Goal: Find specific page/section: Find specific page/section

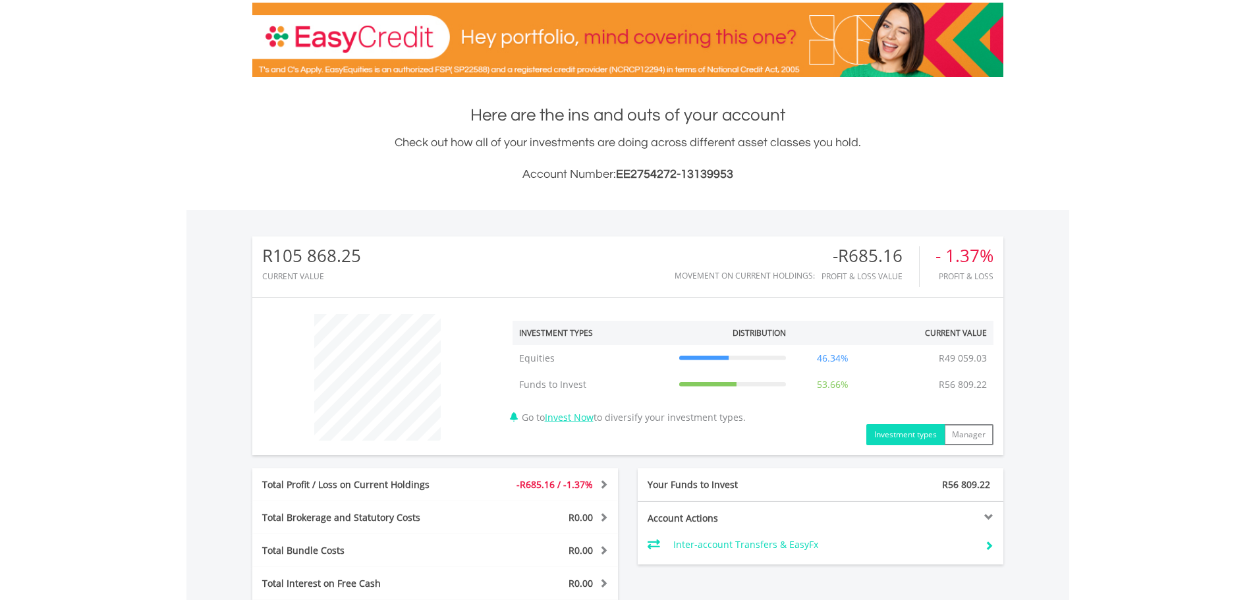
scroll to position [515, 0]
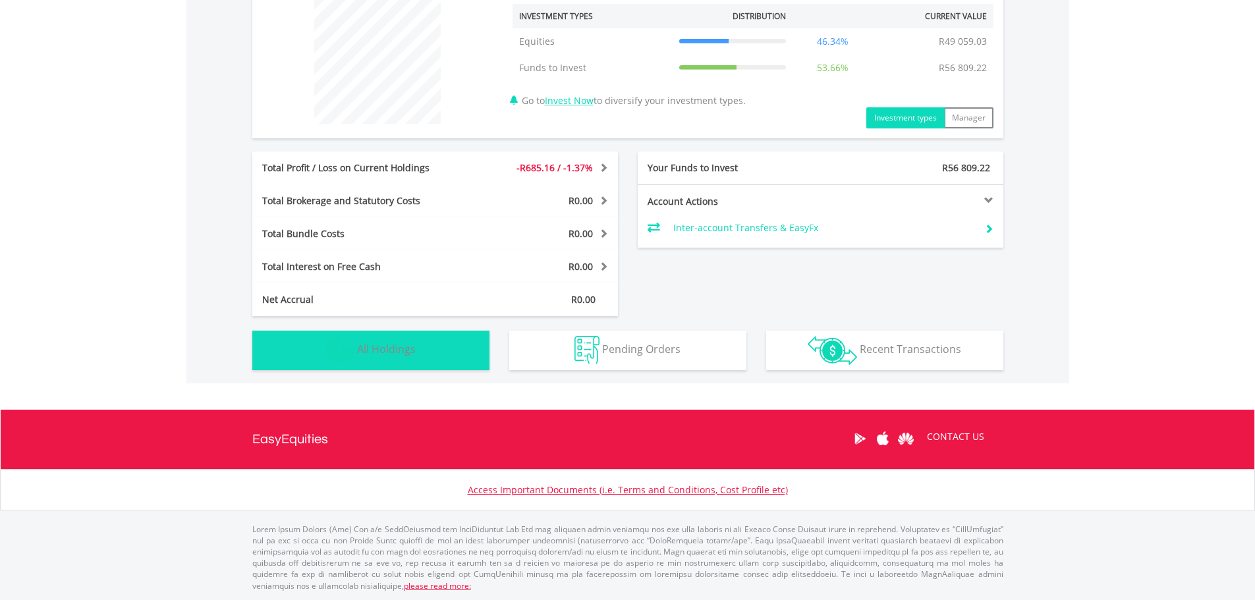
click at [445, 348] on button "Holdings All Holdings" at bounding box center [370, 351] width 237 height 40
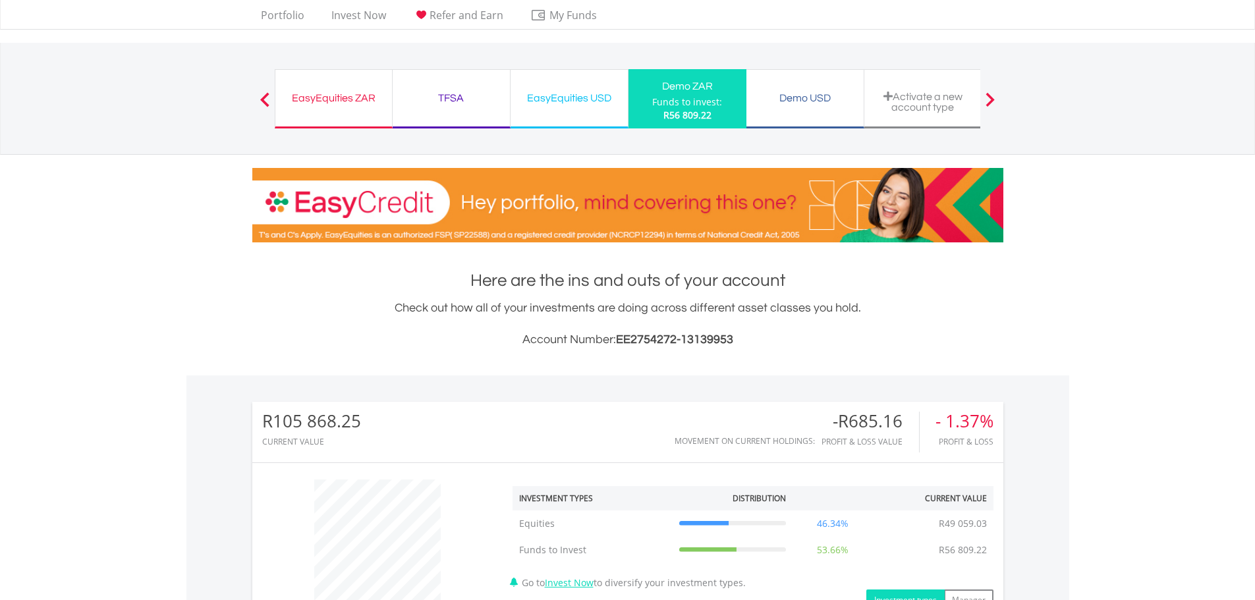
scroll to position [0, 0]
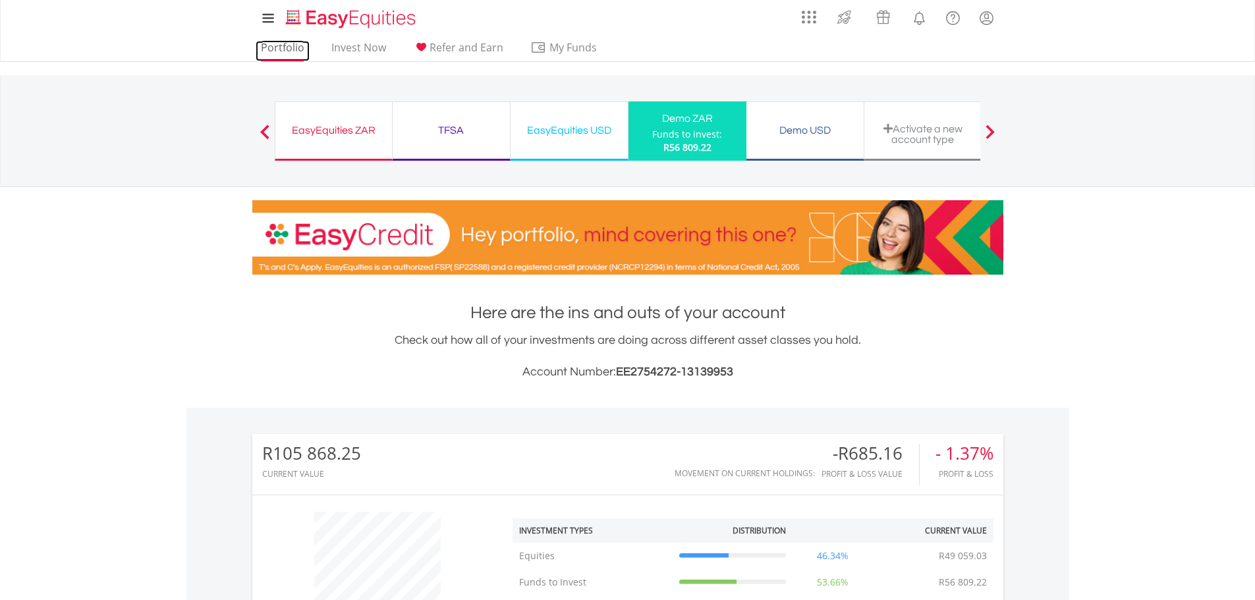
click at [285, 55] on link "Portfolio" at bounding box center [283, 51] width 54 height 20
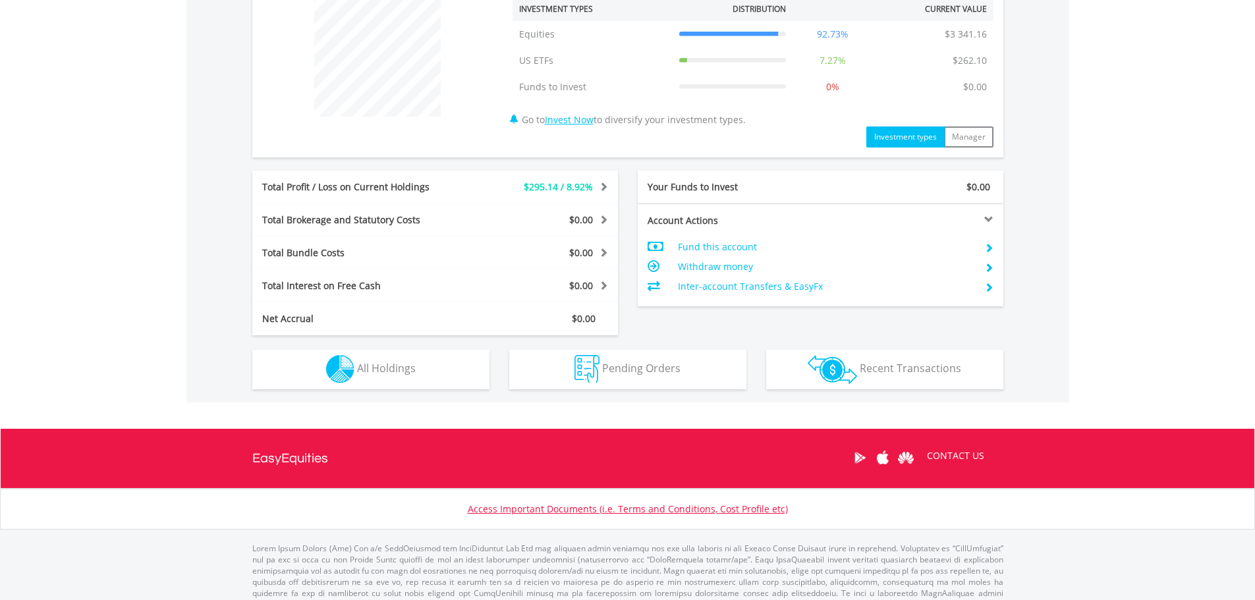
scroll to position [541, 0]
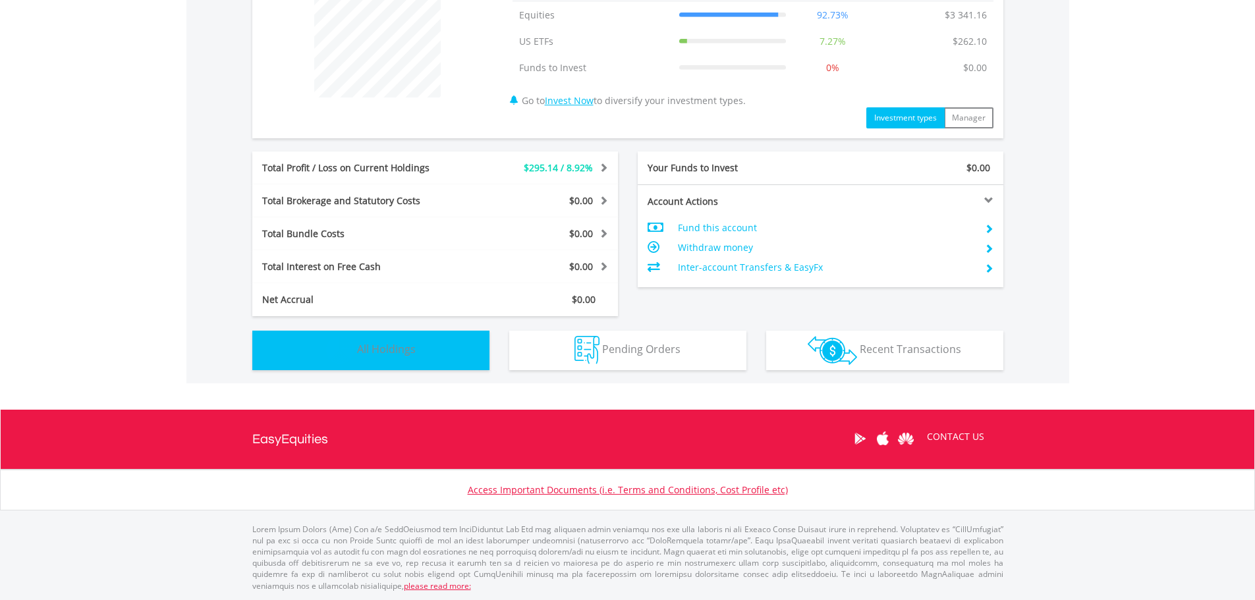
click at [449, 356] on button "Holdings All Holdings" at bounding box center [370, 351] width 237 height 40
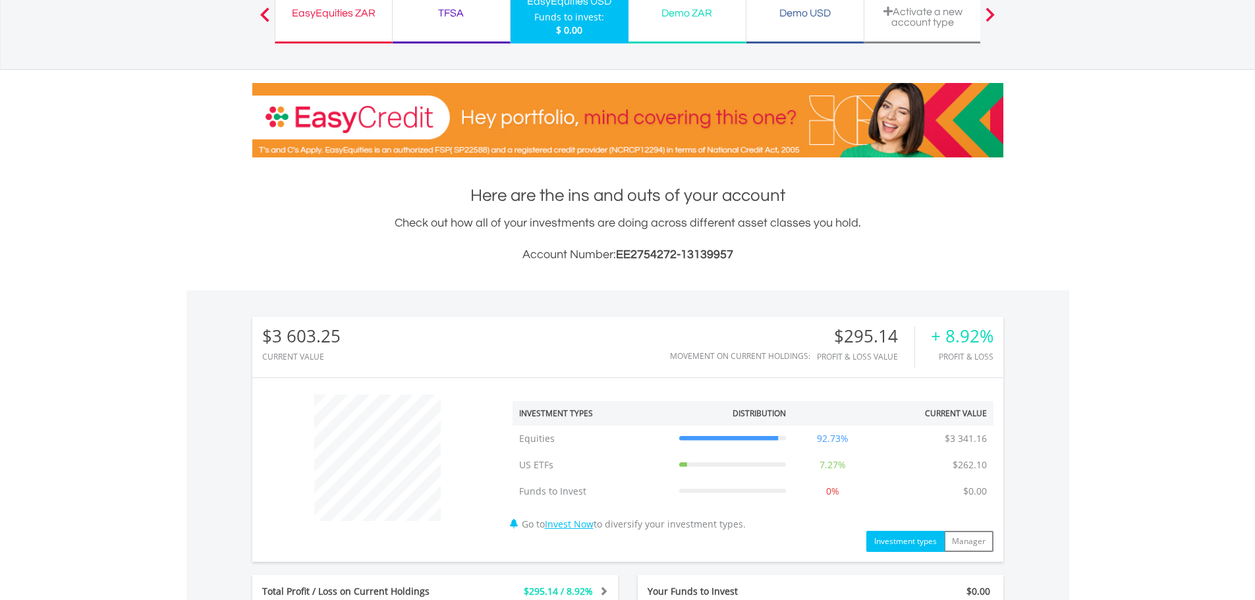
scroll to position [0, 0]
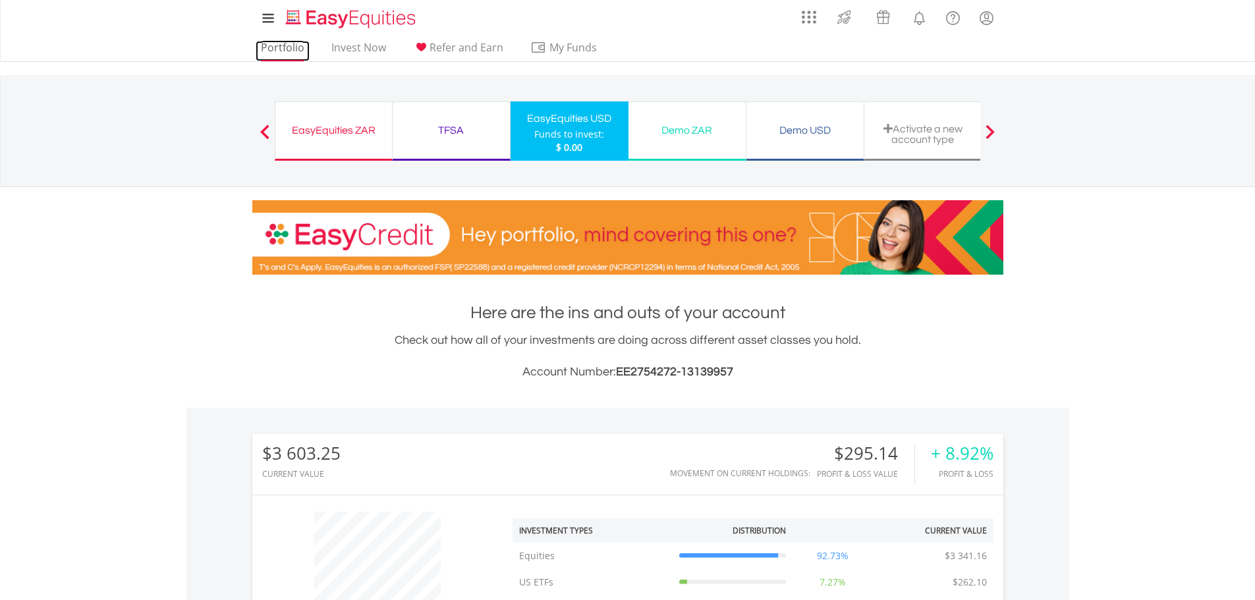
click at [266, 53] on link "Portfolio" at bounding box center [283, 51] width 54 height 20
